Goal: Navigation & Orientation: Find specific page/section

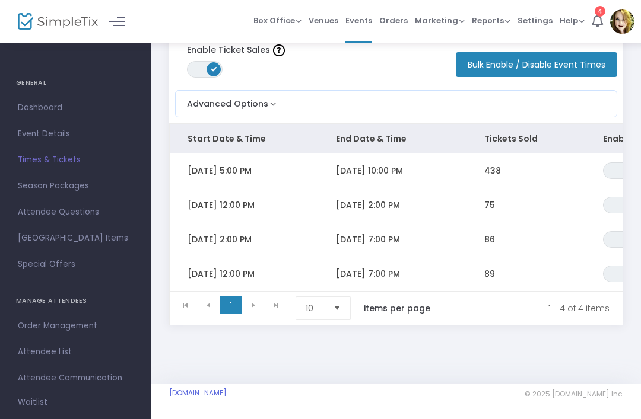
click at [403, 171] on span "[DATE] 10:00 PM" at bounding box center [369, 171] width 67 height 12
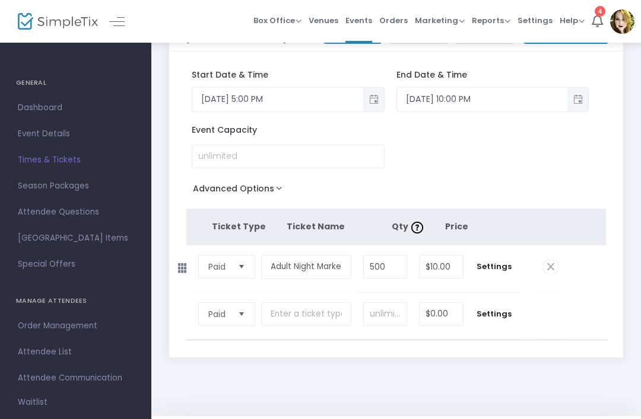
click at [49, 109] on span "Dashboard" at bounding box center [76, 107] width 116 height 15
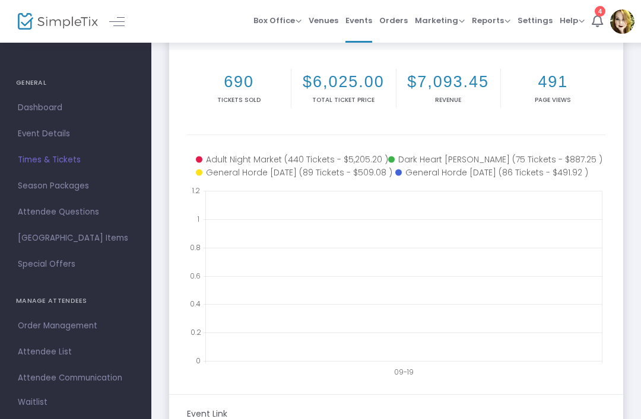
scroll to position [126, 0]
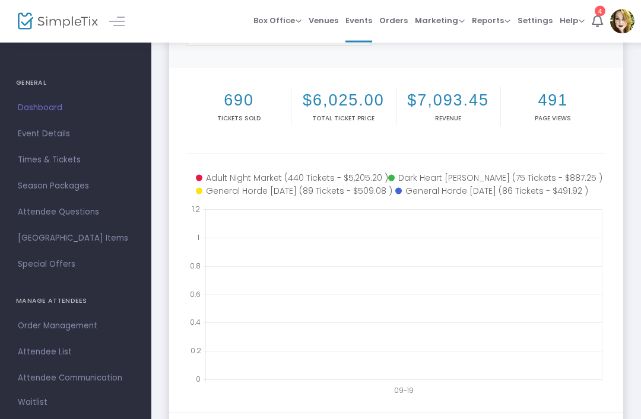
click at [607, 160] on m-panel-content "690 Tickets sold $6,025.00 Total Ticket Price $7,093.45 Revenue 491 Page Views …" at bounding box center [396, 241] width 454 height 345
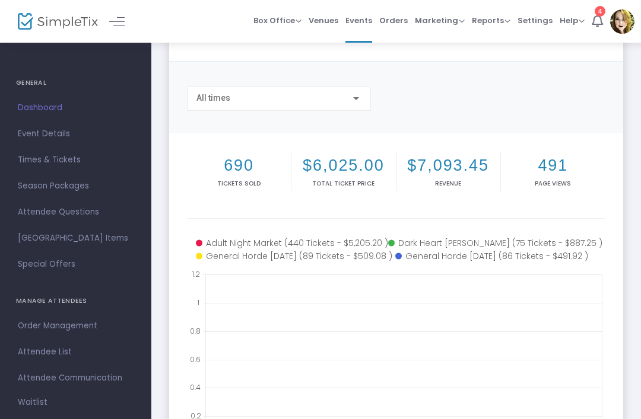
scroll to position [62, 0]
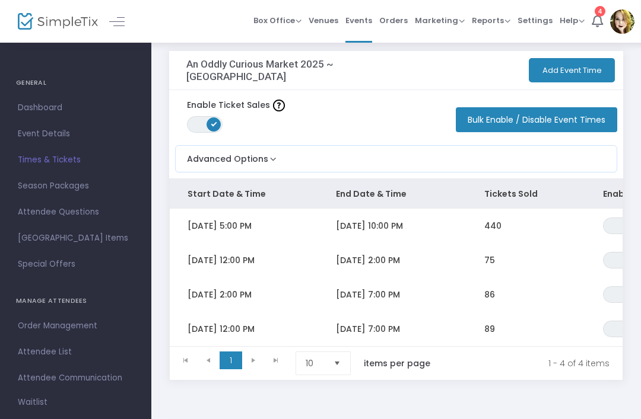
scroll to position [26, 0]
